Goal: Obtain resource: Download file/media

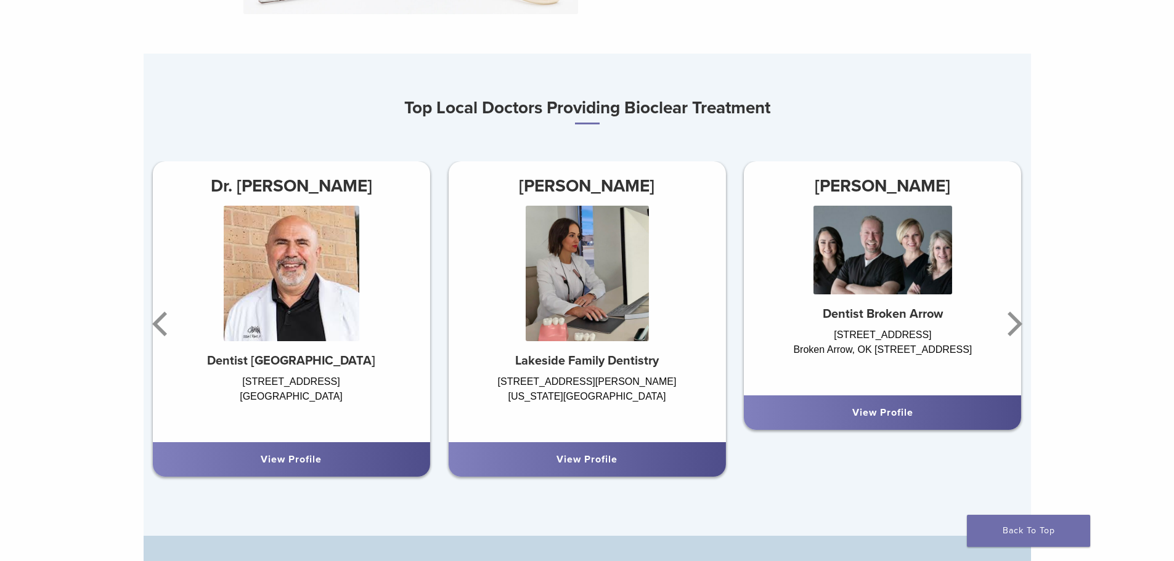
scroll to position [739, 0]
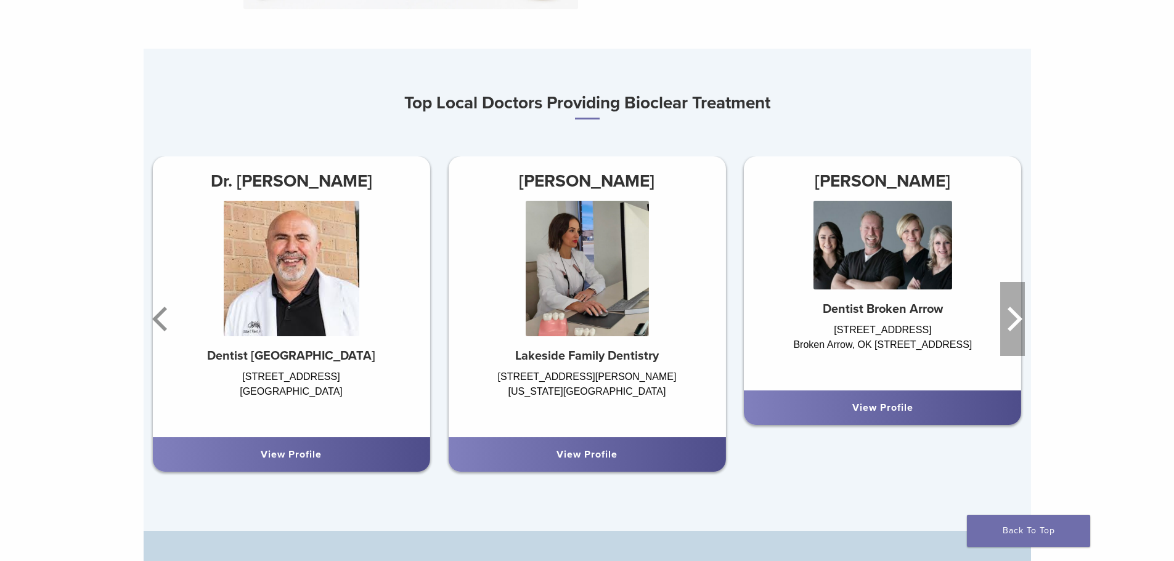
click at [1018, 322] on icon "Next" at bounding box center [1014, 319] width 15 height 25
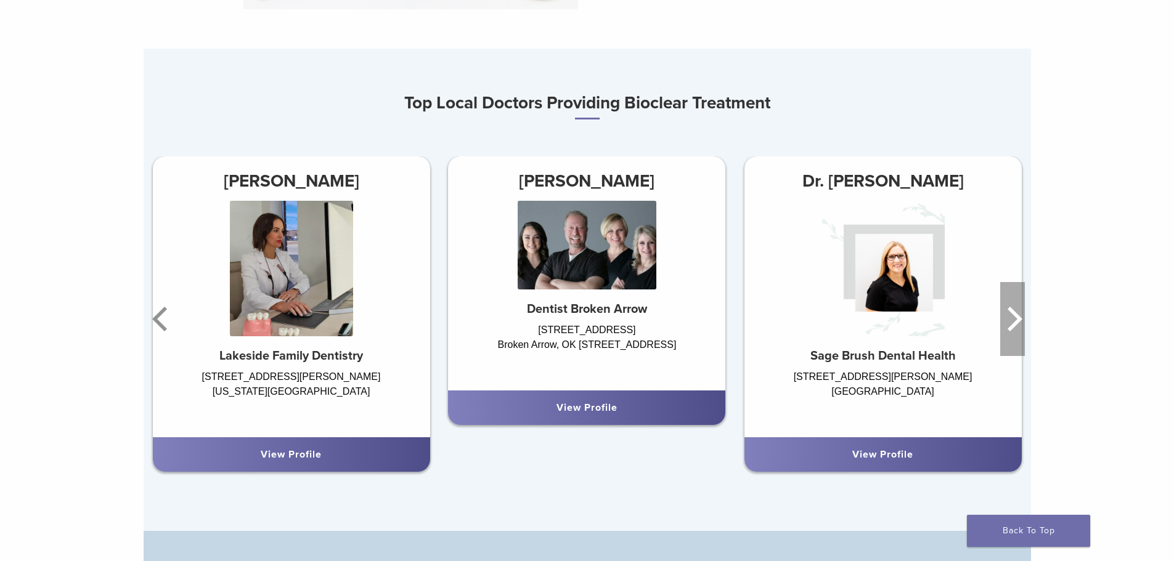
click at [1018, 322] on icon "Next" at bounding box center [1014, 319] width 15 height 25
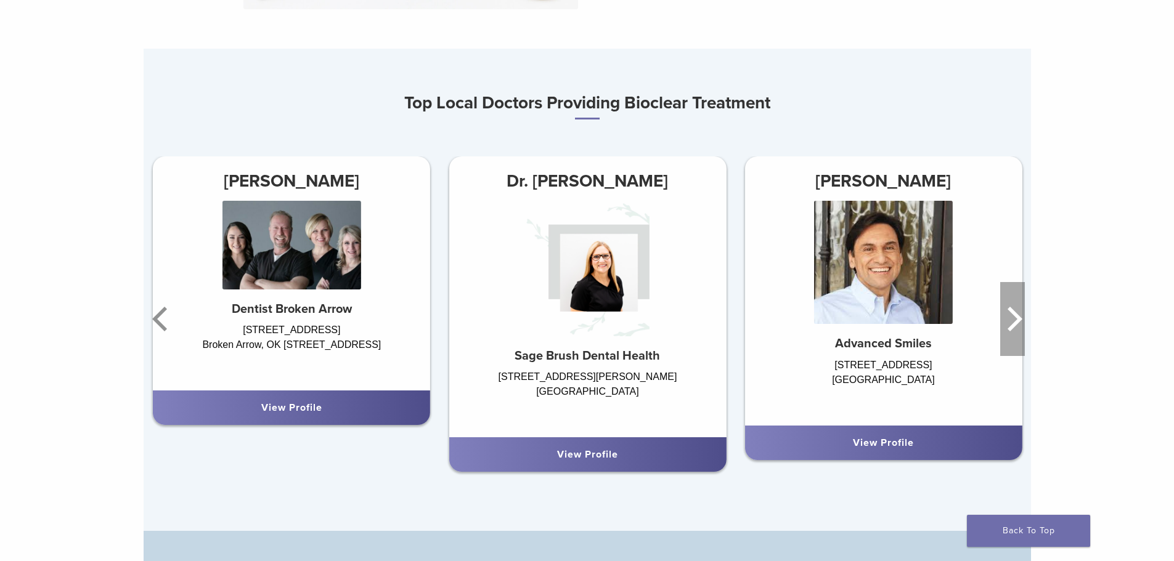
click at [1018, 322] on icon "Next" at bounding box center [1014, 319] width 15 height 25
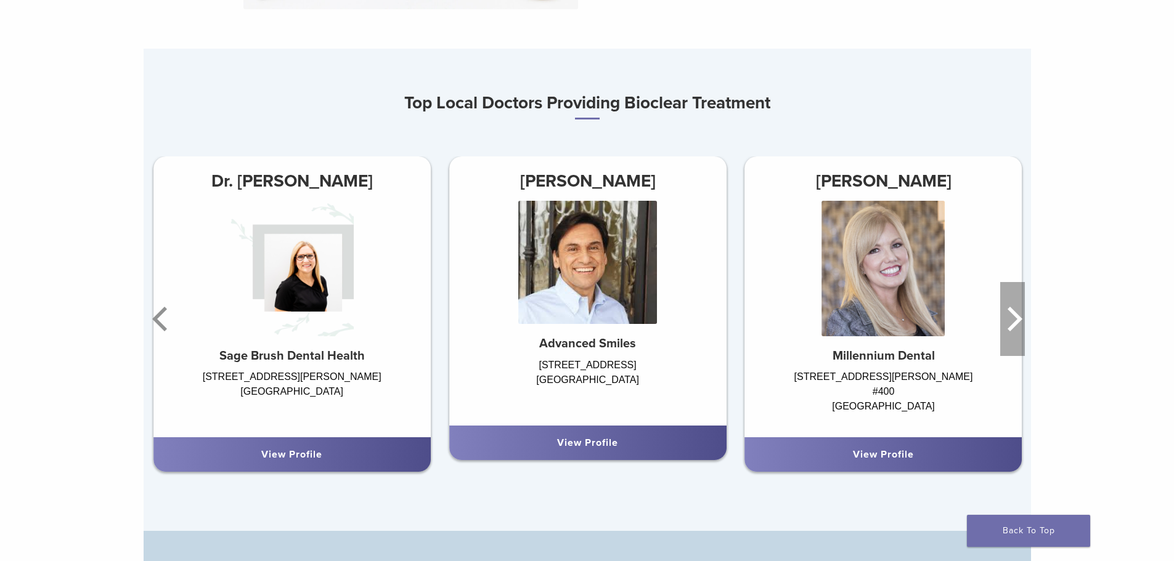
click at [1018, 322] on icon "Next" at bounding box center [1014, 319] width 15 height 25
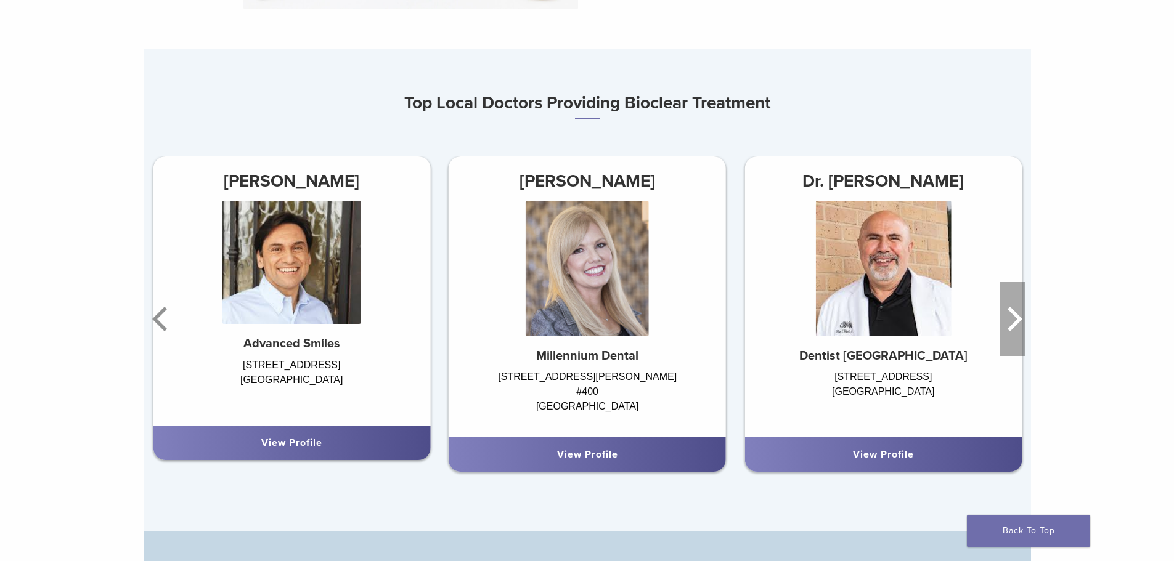
click at [1018, 322] on icon "Next" at bounding box center [1014, 319] width 15 height 25
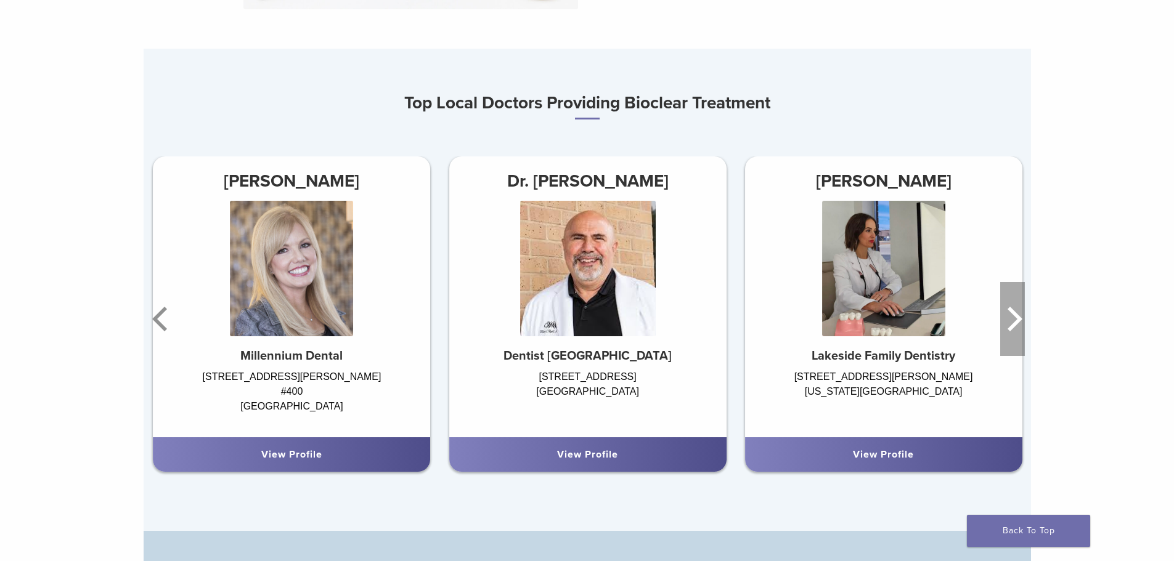
click at [1018, 322] on icon "Next" at bounding box center [1014, 319] width 15 height 25
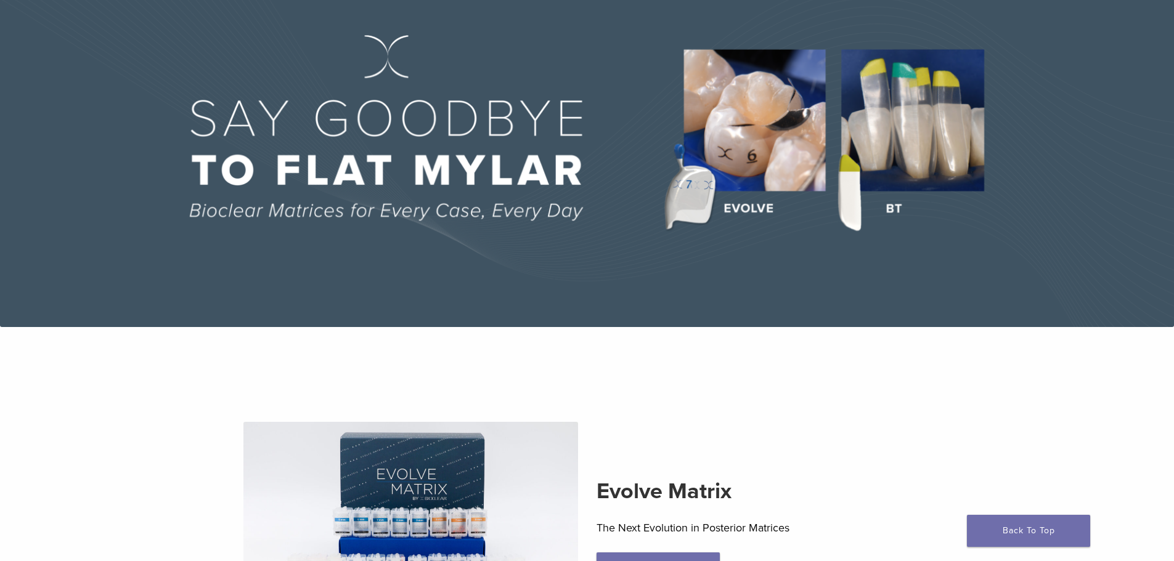
scroll to position [0, 0]
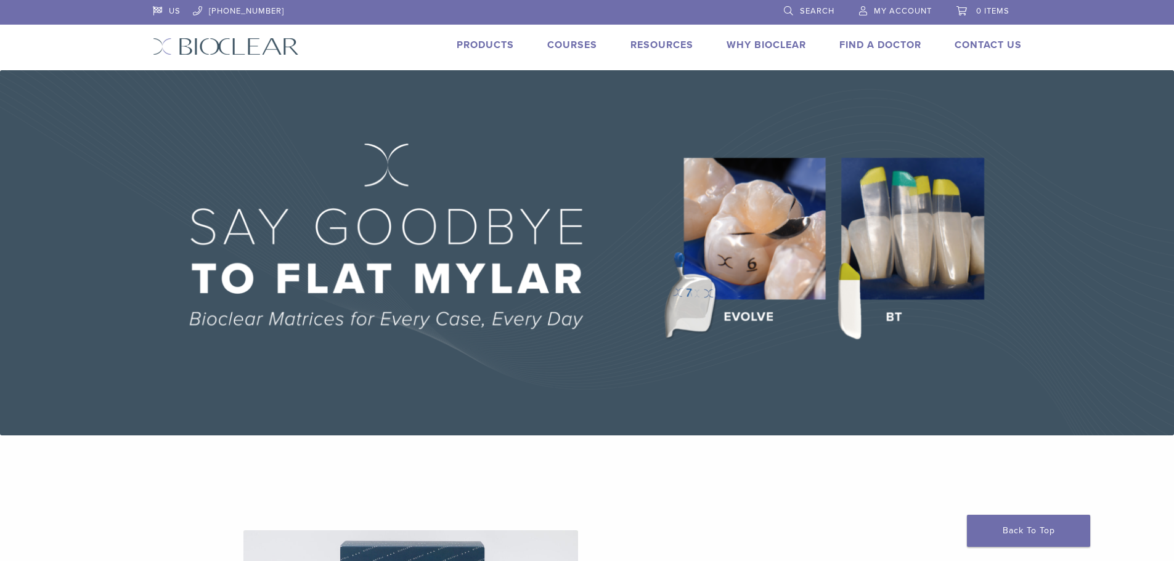
click at [506, 47] on link "Products" at bounding box center [485, 45] width 57 height 12
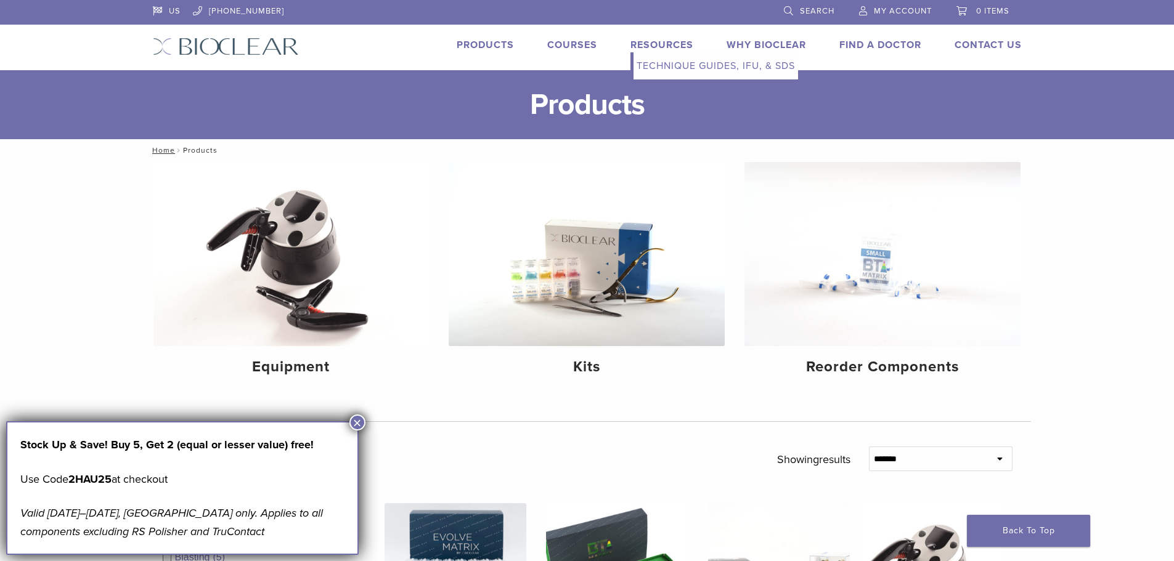
click at [656, 60] on link "Technique Guides, IFU, & SDS" at bounding box center [715, 65] width 165 height 27
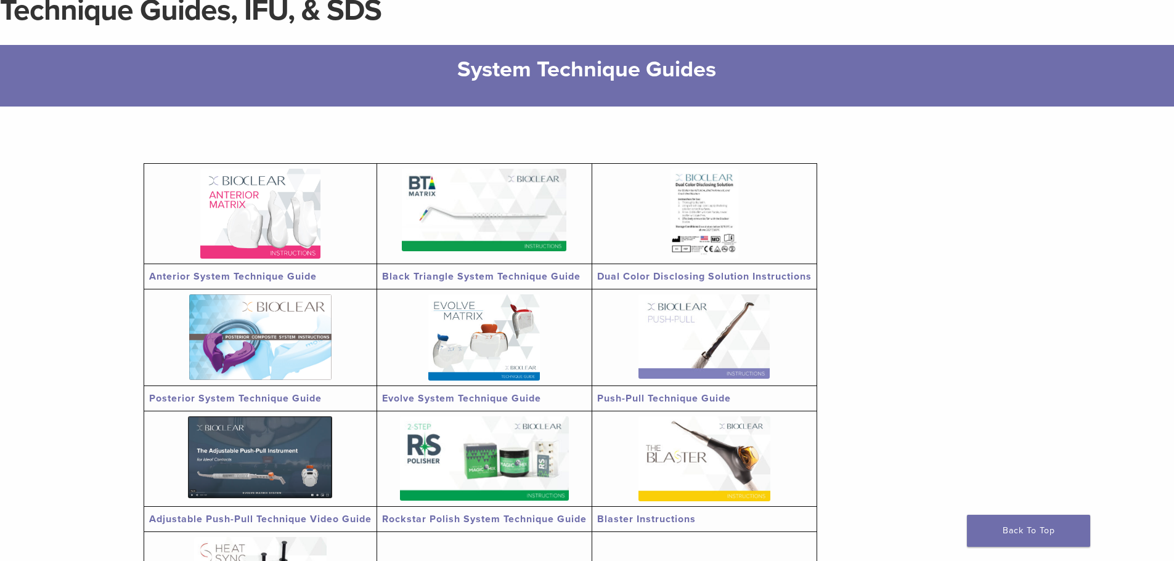
scroll to position [123, 0]
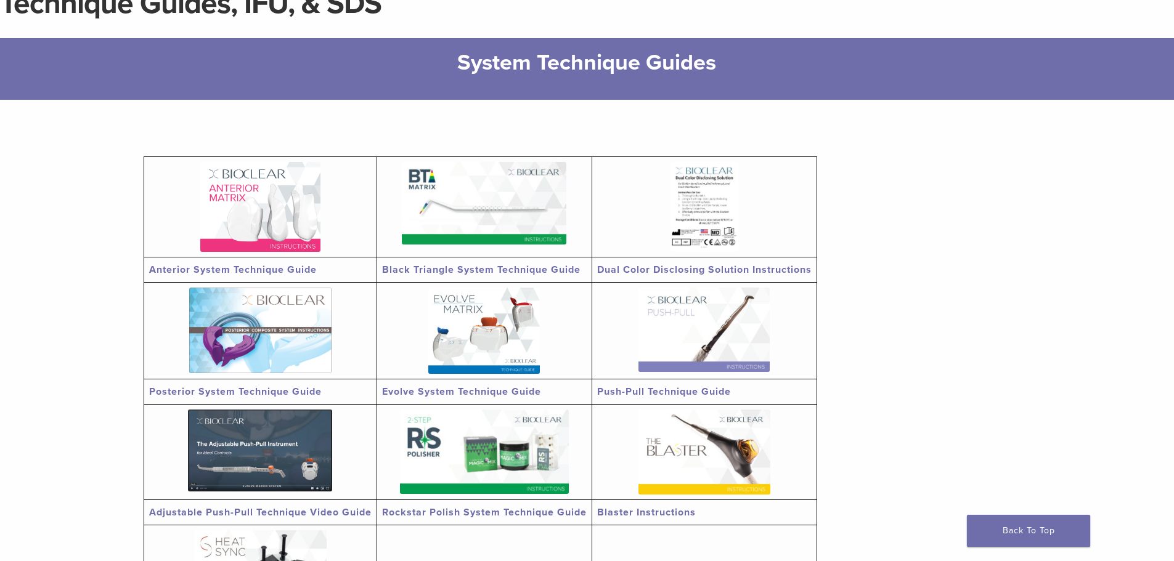
click at [493, 198] on img at bounding box center [484, 203] width 165 height 83
click at [657, 341] on img at bounding box center [703, 330] width 131 height 84
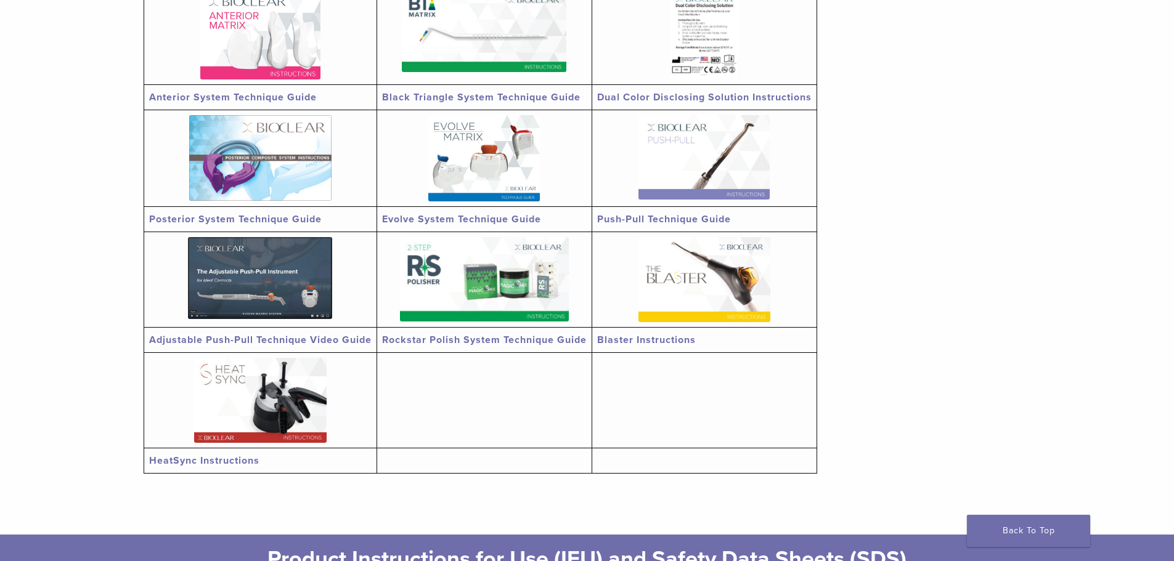
scroll to position [185, 0]
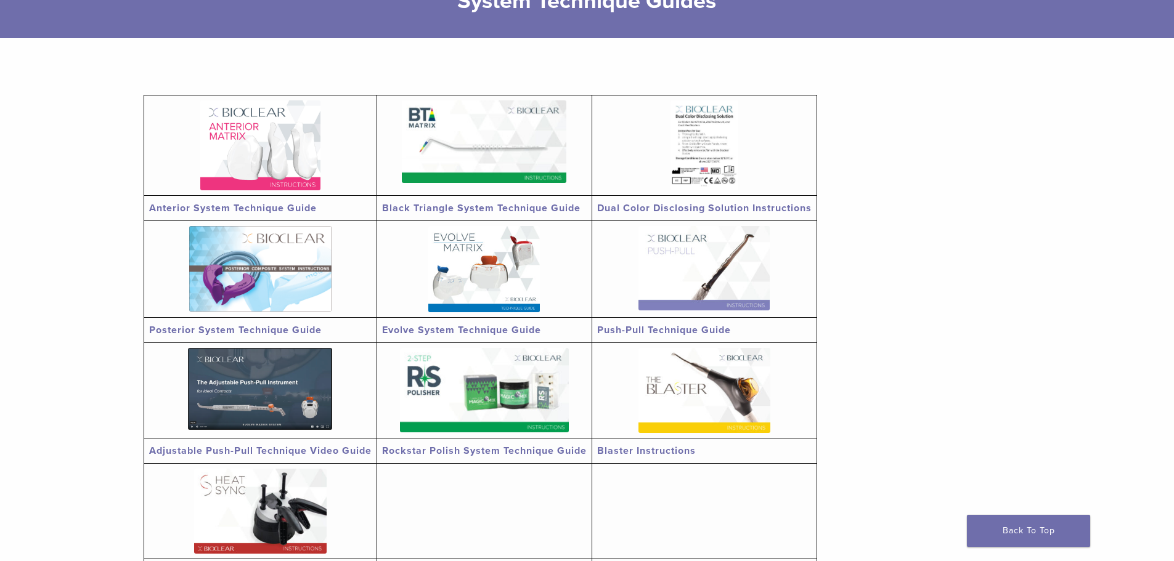
drag, startPoint x: 76, startPoint y: 3, endPoint x: 9, endPoint y: 124, distance: 138.2
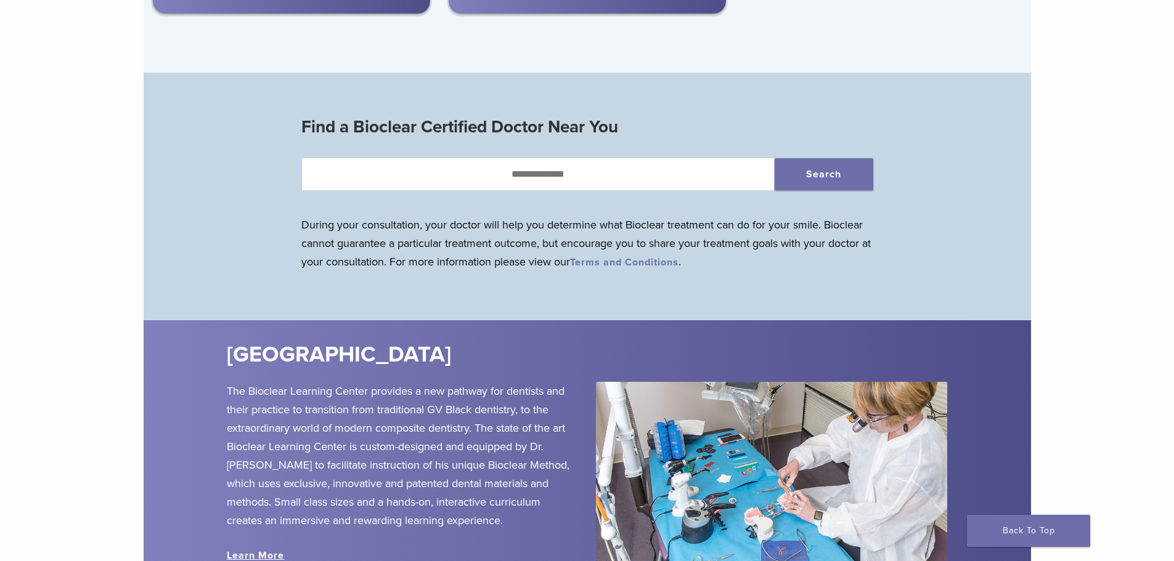
scroll to position [1033, 0]
